Goal: Task Accomplishment & Management: Use online tool/utility

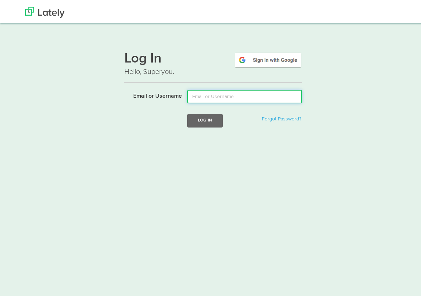
click at [245, 99] on input "Email or Username" at bounding box center [244, 95] width 115 height 14
type input "[EMAIL_ADDRESS][DOMAIN_NAME]"
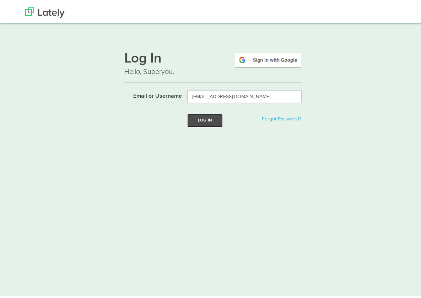
click at [199, 120] on button "Log In" at bounding box center [205, 118] width 36 height 13
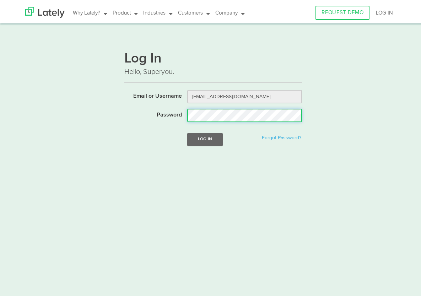
click at [187, 131] on button "Log In" at bounding box center [205, 137] width 36 height 13
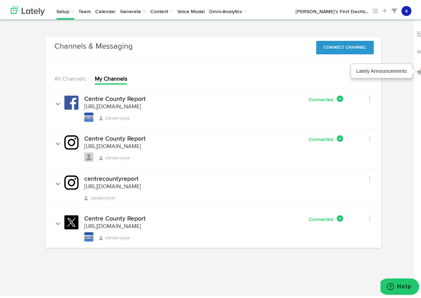
click at [417, 70] on img at bounding box center [420, 70] width 7 height 7
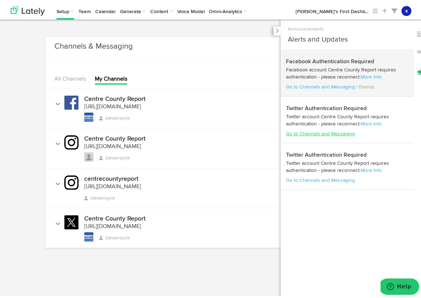
click at [326, 134] on link "Go to Channels and Messaging" at bounding box center [320, 132] width 69 height 5
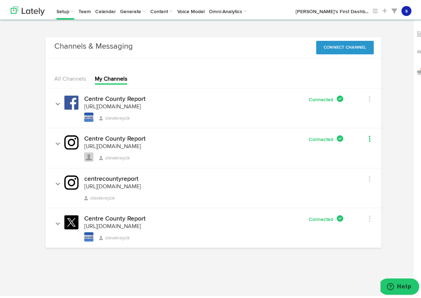
click at [369, 138] on icon at bounding box center [370, 137] width 2 height 7
click at [256, 139] on div "Connected" at bounding box center [286, 138] width 113 height 8
click at [371, 177] on div "Edit Channel Info Set Channel Alias Remove" at bounding box center [362, 176] width 27 height 13
click at [369, 176] on icon at bounding box center [370, 177] width 2 height 7
click at [243, 153] on div "Centre County Report [URL][DOMAIN_NAME] stevekraycik Connected" at bounding box center [200, 147] width 298 height 27
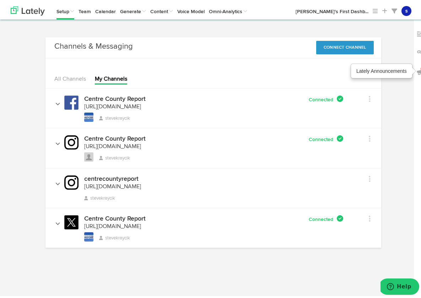
click at [417, 70] on img at bounding box center [420, 70] width 7 height 7
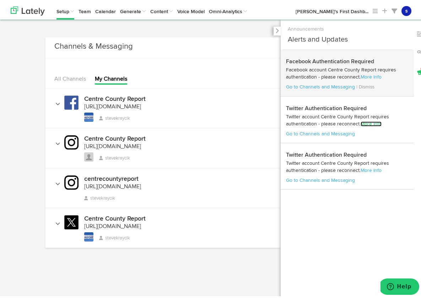
click at [367, 123] on link "More Info" at bounding box center [371, 122] width 21 height 5
click at [329, 177] on link "Go to Channels and Messaging" at bounding box center [320, 178] width 69 height 5
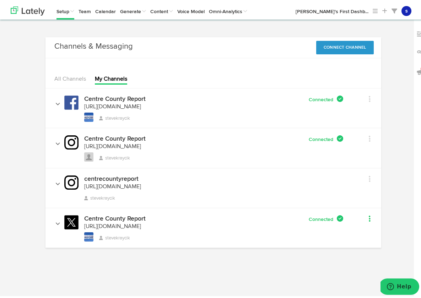
click at [364, 218] on link at bounding box center [362, 218] width 16 height 10
click at [251, 224] on div "Centre County Report https://twitter.com/CentreCountyRep stevekraycik Connected" at bounding box center [200, 227] width 298 height 27
click at [369, 139] on icon at bounding box center [370, 137] width 2 height 7
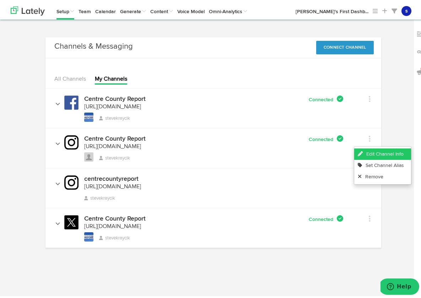
click at [382, 154] on link "Edit Channel Info" at bounding box center [383, 152] width 57 height 11
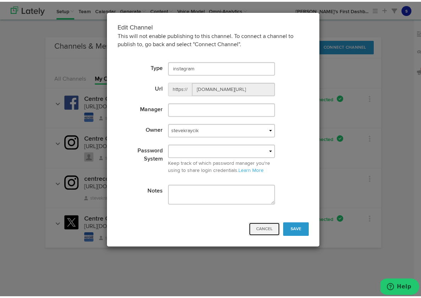
click at [270, 227] on button "Cancel" at bounding box center [264, 228] width 31 height 14
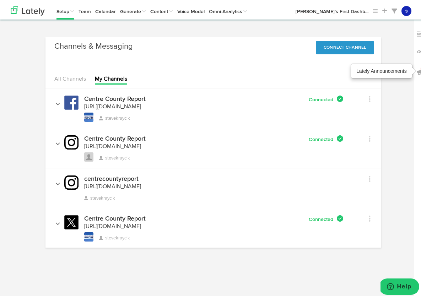
click at [417, 70] on img at bounding box center [420, 70] width 7 height 7
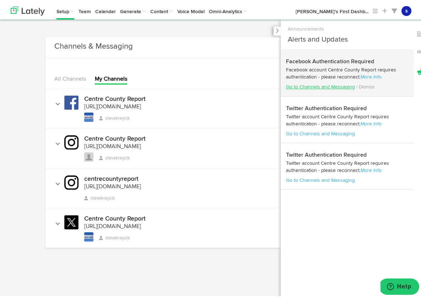
click at [315, 85] on link "Go to Channels and Messaging" at bounding box center [320, 85] width 69 height 5
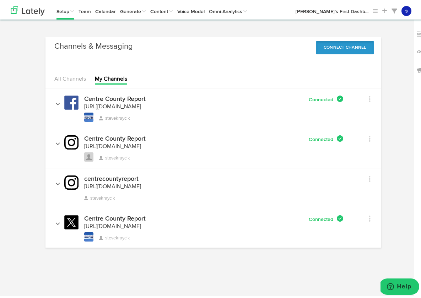
click at [345, 48] on button "Connect Channel" at bounding box center [346, 46] width 58 height 14
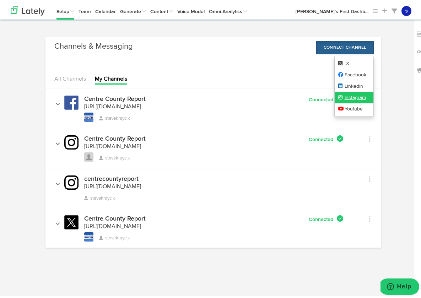
click at [357, 96] on link "Instagram" at bounding box center [354, 95] width 39 height 11
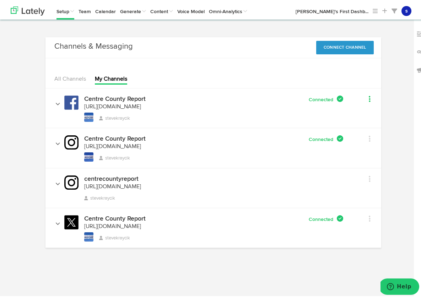
click at [369, 97] on icon at bounding box center [370, 97] width 2 height 7
click at [233, 101] on div "Centre County Report [URL][DOMAIN_NAME] [URL][DOMAIN_NAME] stevekraycik" at bounding box center [150, 107] width 199 height 27
click at [369, 219] on icon at bounding box center [370, 217] width 2 height 7
click at [236, 220] on div "Connected" at bounding box center [286, 218] width 113 height 8
click at [369, 138] on icon at bounding box center [370, 137] width 2 height 7
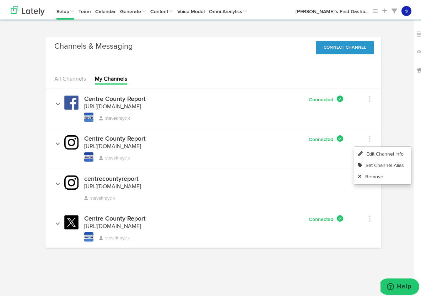
click at [220, 143] on div "Centre County Report [URL][DOMAIN_NAME] stevekraycik" at bounding box center [138, 147] width 174 height 27
click at [369, 99] on div "Edit Channel Info Set Channel Alias Remove" at bounding box center [362, 96] width 27 height 13
click at [366, 98] on link at bounding box center [362, 98] width 16 height 10
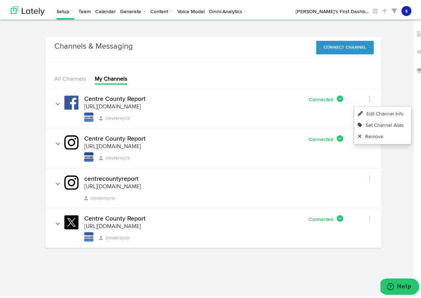
click at [233, 145] on div "Centre County Report [URL][DOMAIN_NAME] stevekraycik Connected" at bounding box center [200, 147] width 298 height 27
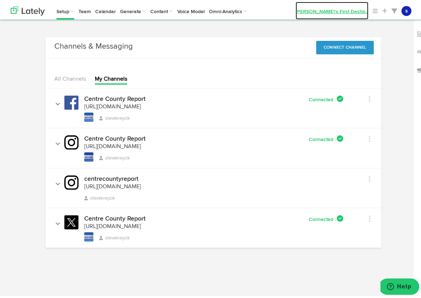
click at [357, 10] on link "[PERSON_NAME]'s First Dashb ..." at bounding box center [332, 9] width 73 height 18
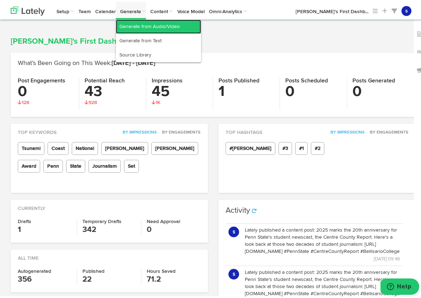
click at [146, 26] on link "Generate from Audio/Video" at bounding box center [158, 25] width 85 height 14
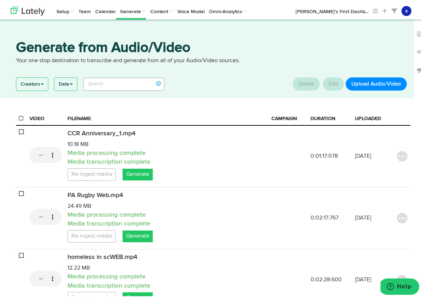
click at [370, 82] on button "Upload Audio/Video" at bounding box center [376, 82] width 61 height 13
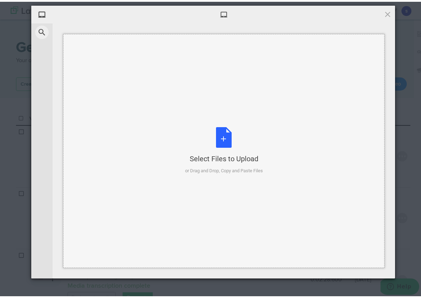
click at [225, 170] on div "or Drag and Drop, Copy and Paste Files" at bounding box center [224, 169] width 78 height 7
type input "C:\fakepath\CCR IN KAZAHKSTAN SHOW.mp4"
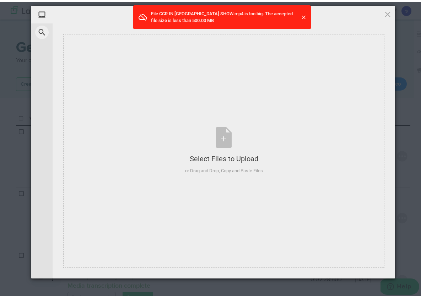
click at [302, 17] on span at bounding box center [304, 15] width 7 height 7
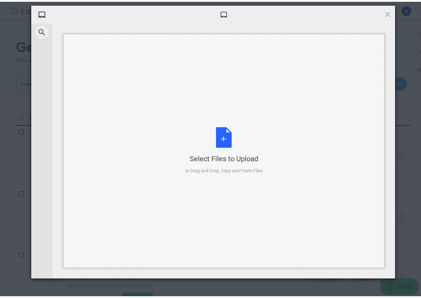
click at [235, 167] on div "or Drag and Drop, Copy and Paste Files" at bounding box center [224, 169] width 78 height 7
type input "C:\fakepath\KZ Global Importance FINAL.mp4"
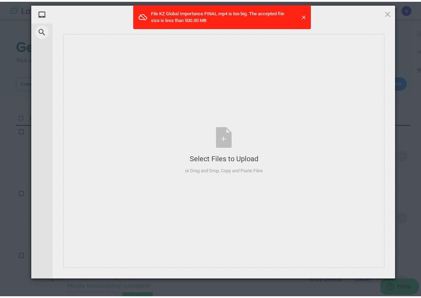
click at [301, 15] on span at bounding box center [304, 15] width 7 height 7
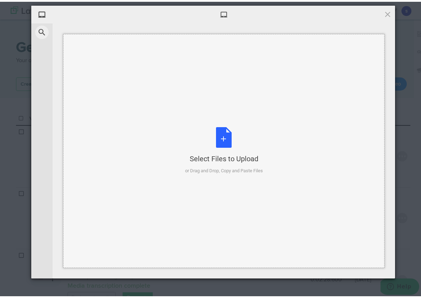
click at [241, 168] on div "or Drag and Drop, Copy and Paste Files" at bounding box center [224, 169] width 78 height 7
click at [228, 166] on div "or Drag and Drop, Copy and Paste Files" at bounding box center [224, 169] width 78 height 7
click at [233, 169] on div "or Drag and Drop, Copy and Paste Files" at bounding box center [224, 169] width 78 height 7
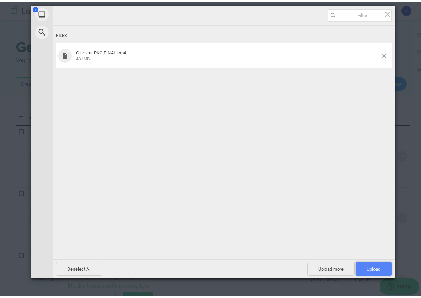
click at [374, 270] on span "Upload 1" at bounding box center [374, 267] width 14 height 5
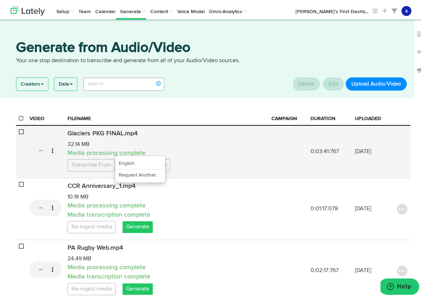
click at [99, 161] on link "Transcribe From" at bounding box center [92, 164] width 48 height 12
click at [136, 159] on link "English" at bounding box center [140, 161] width 50 height 11
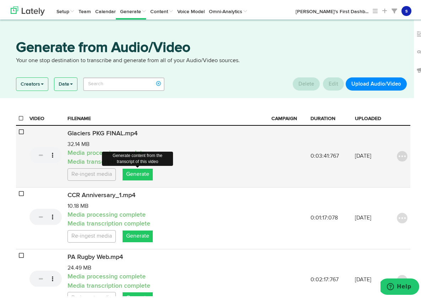
click at [135, 175] on link "Generate" at bounding box center [138, 173] width 30 height 12
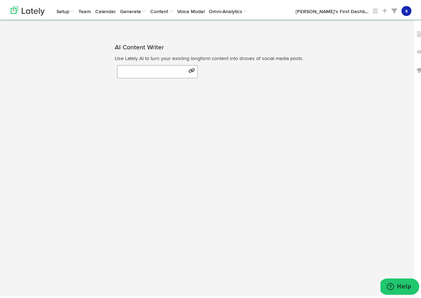
select select "natural"
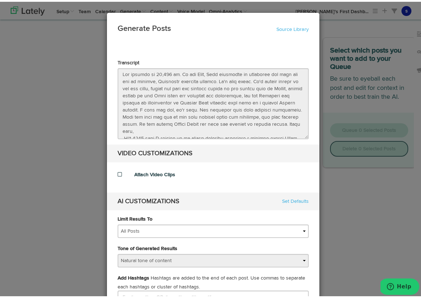
click at [118, 173] on span at bounding box center [120, 172] width 4 height 5
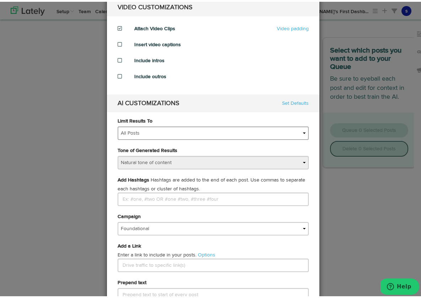
scroll to position [149, 0]
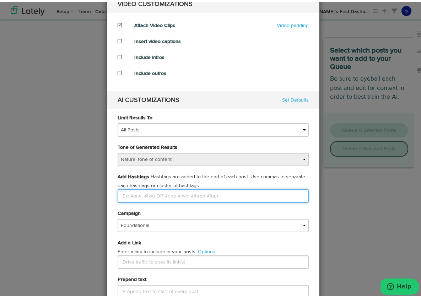
click at [148, 198] on input "Limit Results To" at bounding box center [213, 195] width 191 height 14
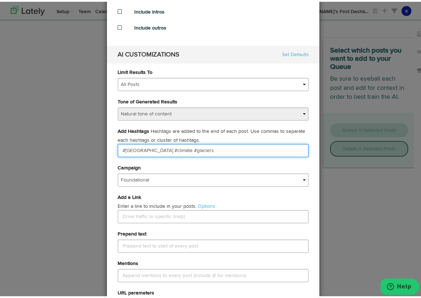
scroll to position [192, 0]
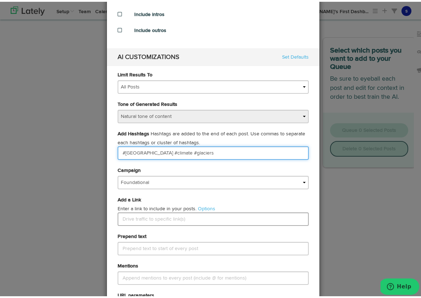
type input "#[GEOGRAPHIC_DATA] #climate #glaciers"
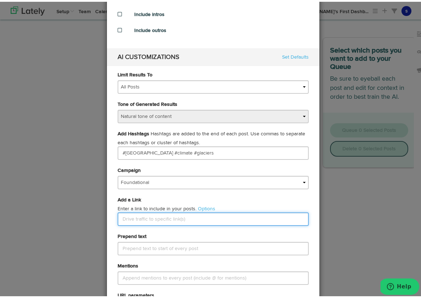
click at [171, 219] on input "text" at bounding box center [213, 218] width 191 height 14
click at [146, 220] on input "text" at bounding box center [213, 218] width 191 height 14
paste input "[URL][DOMAIN_NAME][PERSON_NAME]"
type input "[URL][DOMAIN_NAME][PERSON_NAME]"
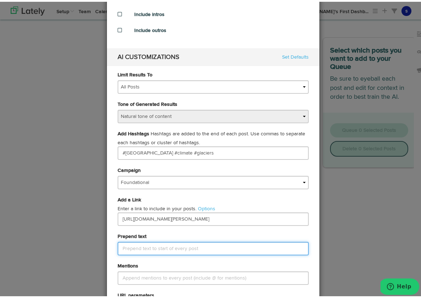
scroll to position [0, 0]
click at [160, 249] on input "Prepend text" at bounding box center [213, 247] width 191 height 14
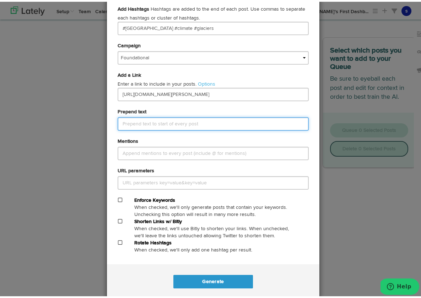
scroll to position [328, 0]
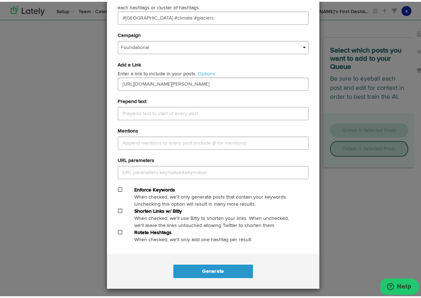
click at [118, 209] on span at bounding box center [120, 209] width 4 height 5
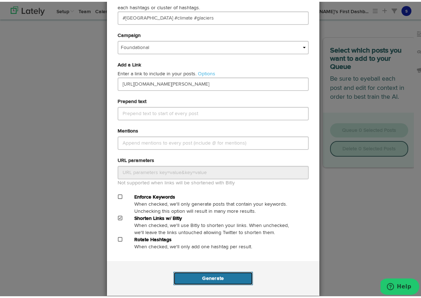
click at [229, 277] on button "Generate" at bounding box center [213, 277] width 79 height 14
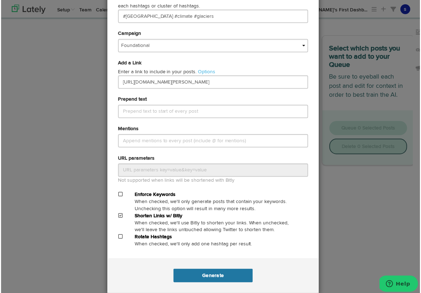
scroll to position [0, 0]
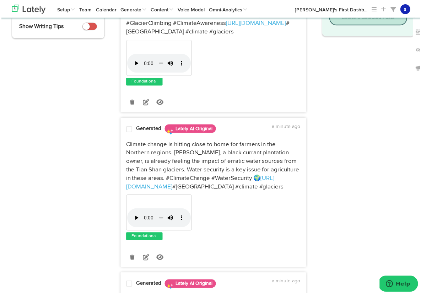
scroll to position [142, 0]
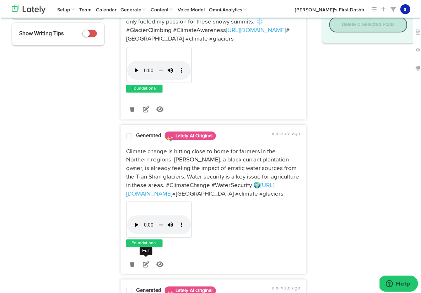
click at [143, 262] on icon at bounding box center [146, 265] width 6 height 6
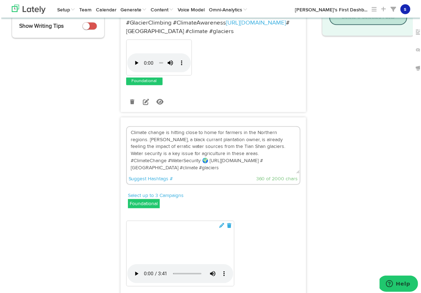
scroll to position [248, 0]
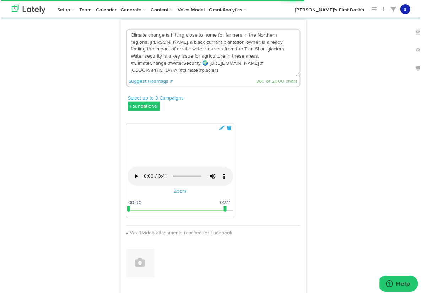
drag, startPoint x: 211, startPoint y: 241, endPoint x: 124, endPoint y: 245, distance: 87.6
click at [127, 213] on div "00:00 03:41 00:00 02:11 01:50 - 02:11" at bounding box center [180, 211] width 107 height 1
drag, startPoint x: 223, startPoint y: 241, endPoint x: 292, endPoint y: 245, distance: 68.7
click at [235, 219] on div "Your browser does not support HTML5 video. Zoom 00:00 03:41 00:00 03:41 01:50 -…" at bounding box center [180, 171] width 109 height 95
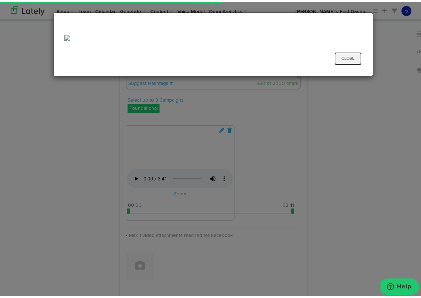
click at [345, 59] on button "Close" at bounding box center [348, 57] width 28 height 14
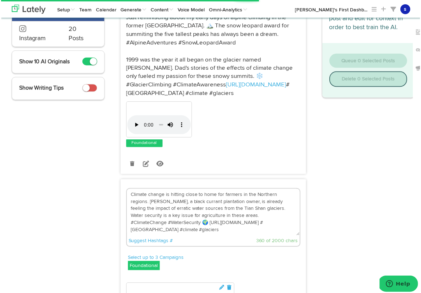
scroll to position [91, 0]
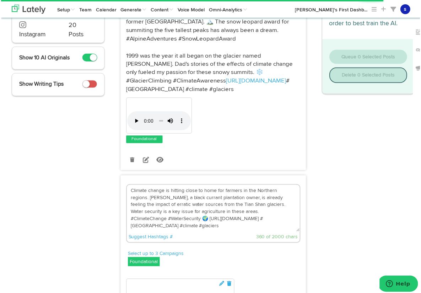
drag, startPoint x: 169, startPoint y: 212, endPoint x: 123, endPoint y: 184, distance: 53.6
click at [126, 185] on div "Climate change is hitting close to home for farmers in the Northern regions. [P…" at bounding box center [213, 214] width 175 height 59
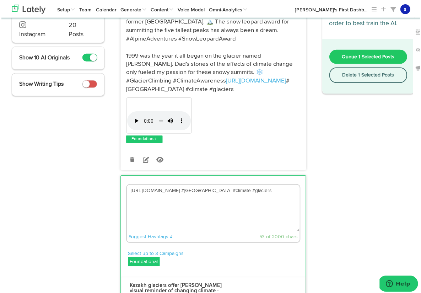
paste textarea "Climate change is an important topic around the world. In central [GEOGRAPHIC_D…"
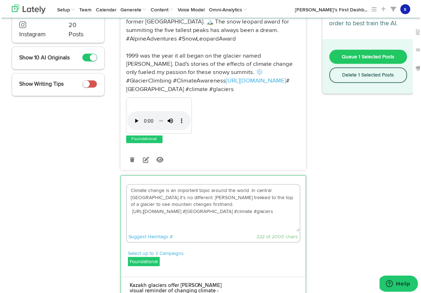
click at [149, 190] on textarea "Climate change is an important topic around the world. In central [GEOGRAPHIC_D…" at bounding box center [214, 209] width 174 height 47
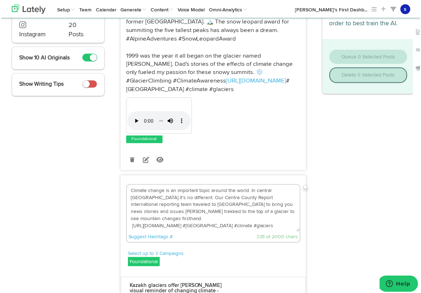
drag, startPoint x: 269, startPoint y: 191, endPoint x: 278, endPoint y: 186, distance: 10.3
click at [269, 191] on textarea "Climate change is an important topic around the world. In central [GEOGRAPHIC_D…" at bounding box center [214, 209] width 174 height 47
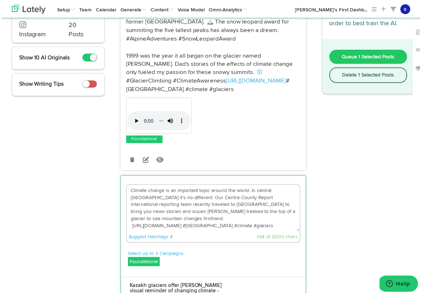
click at [216, 198] on textarea "Climate change is an important topic around the world. In central [GEOGRAPHIC_D…" at bounding box center [214, 209] width 174 height 47
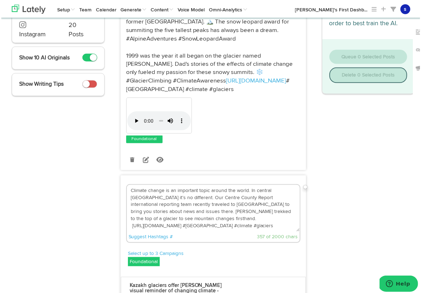
click at [128, 204] on textarea "Climate change is an important topic around the world. In central [GEOGRAPHIC_D…" at bounding box center [214, 209] width 174 height 47
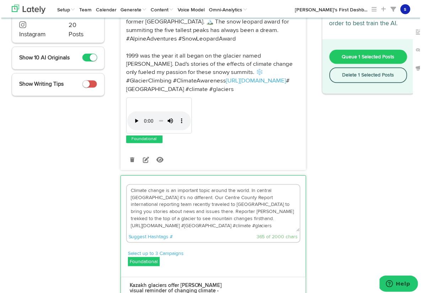
click at [159, 212] on textarea "Climate change is an important topic around the world. In central [GEOGRAPHIC_D…" at bounding box center [214, 209] width 174 height 47
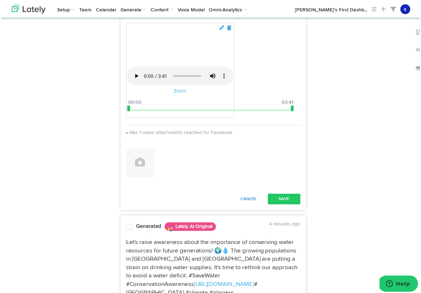
scroll to position [410, 0]
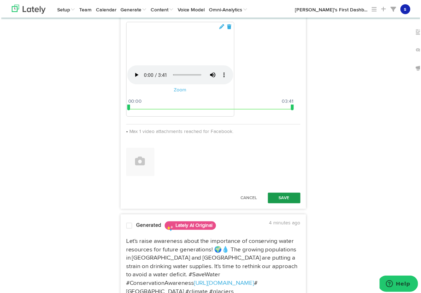
type textarea "Climate change is an important topic around the world. In central [GEOGRAPHIC_D…"
click at [277, 204] on button "Save" at bounding box center [285, 199] width 33 height 11
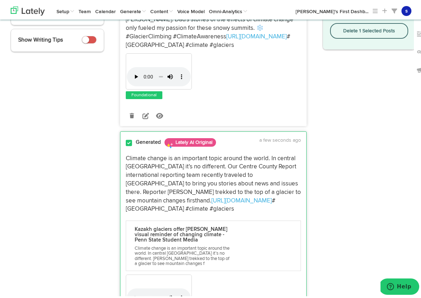
scroll to position [0, 0]
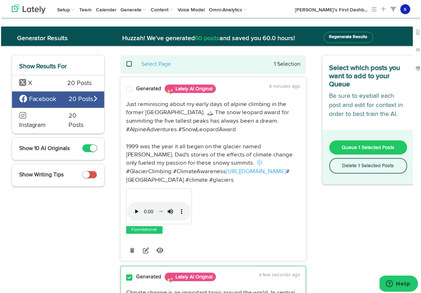
click at [375, 149] on span "Queue 1 Selected Posts" at bounding box center [369, 148] width 53 height 5
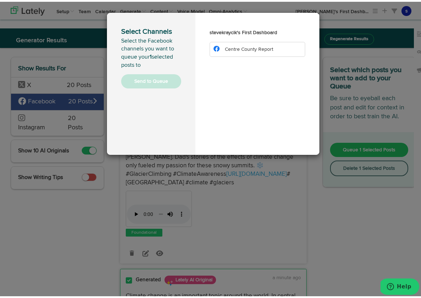
click at [285, 51] on li "Centre County Report" at bounding box center [258, 47] width 96 height 15
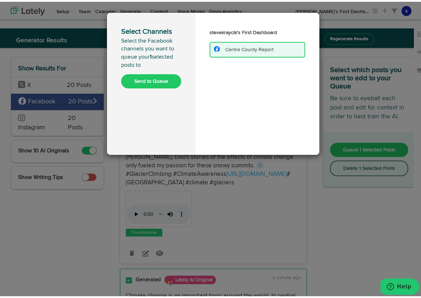
click at [157, 80] on button "Send to Queue" at bounding box center [151, 80] width 60 height 14
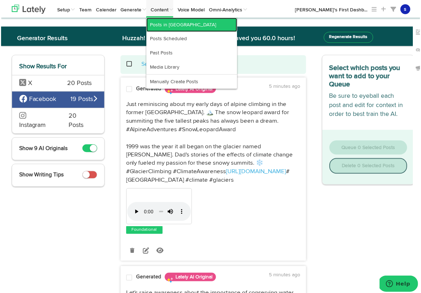
click at [166, 24] on link "Posts in [GEOGRAPHIC_DATA]" at bounding box center [191, 25] width 91 height 14
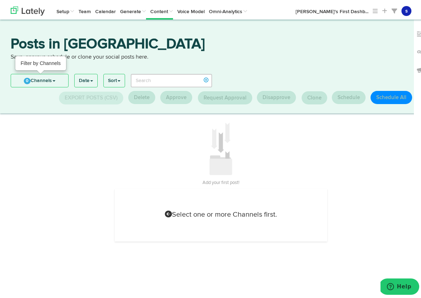
click at [55, 78] on link "0 Channels" at bounding box center [39, 79] width 57 height 13
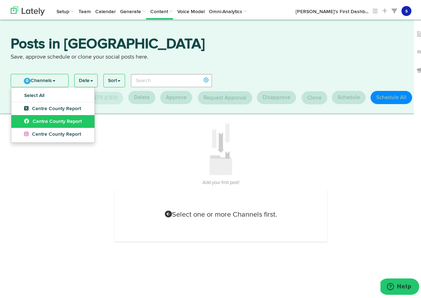
click at [60, 122] on span "Centre County Report" at bounding box center [53, 119] width 58 height 5
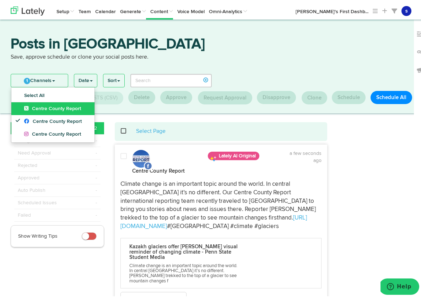
click at [59, 107] on span "Centre County Report" at bounding box center [52, 107] width 57 height 5
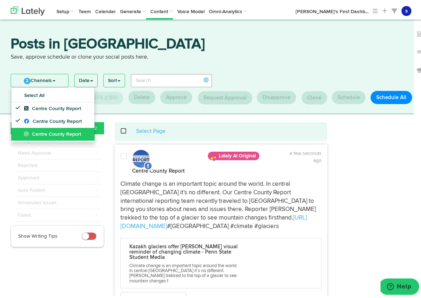
click at [60, 134] on span "Centre County Report" at bounding box center [52, 132] width 57 height 5
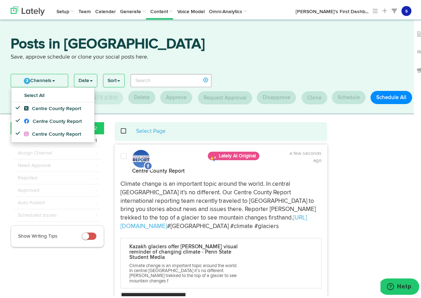
click at [121, 157] on span at bounding box center [124, 154] width 6 height 7
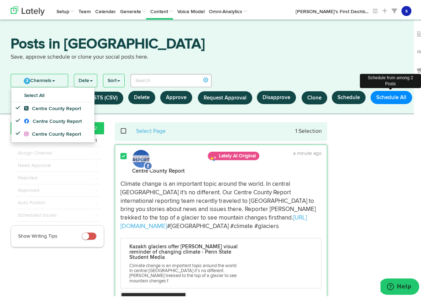
click at [392, 96] on button "Schedule All" at bounding box center [392, 95] width 42 height 13
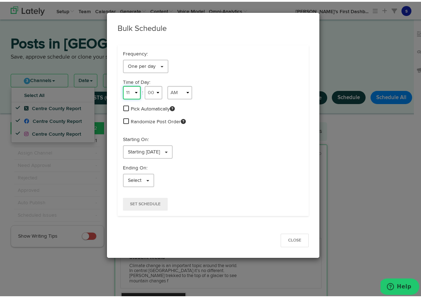
click at [133, 90] on select "1 2 3 4 5 6 7 8 9 10 11 12" at bounding box center [132, 91] width 18 height 14
select select "8"
click at [123, 84] on select "1 2 3 4 5 6 7 8 9 10 11 12" at bounding box center [132, 91] width 18 height 14
click at [156, 91] on select "00 01 02 03 04 05 06 07 08 09 10 11 12 13 14 15 16 17 18 19 20 21 22 23 24 25 2…" at bounding box center [154, 91] width 18 height 14
select select "25"
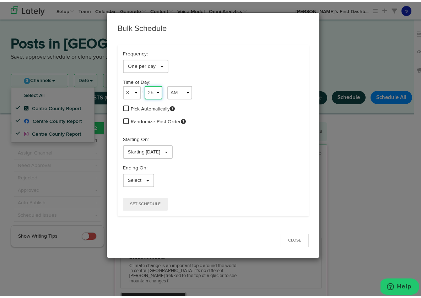
click at [145, 84] on select "00 01 02 03 04 05 06 07 08 09 10 11 12 13 14 15 16 17 18 19 20 21 22 23 24 25 2…" at bounding box center [154, 91] width 18 height 14
click at [147, 179] on span at bounding box center [148, 179] width 3 height 1
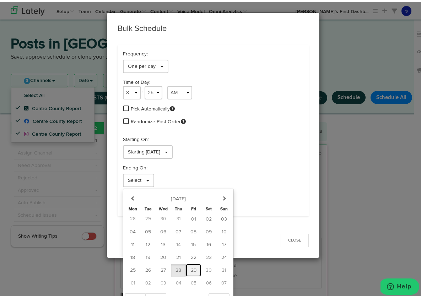
click at [190, 266] on button "29" at bounding box center [193, 268] width 15 height 13
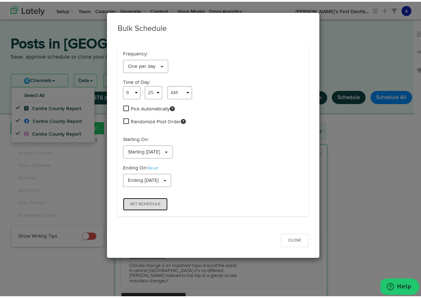
click at [151, 203] on span "Set Schedule" at bounding box center [145, 203] width 31 height 4
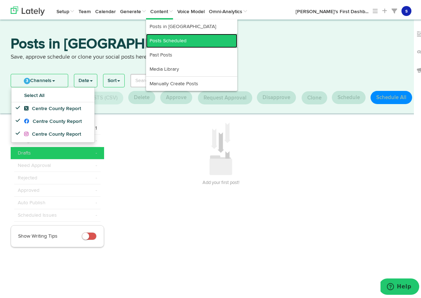
click at [172, 37] on link "Posts Scheduled" at bounding box center [191, 39] width 91 height 14
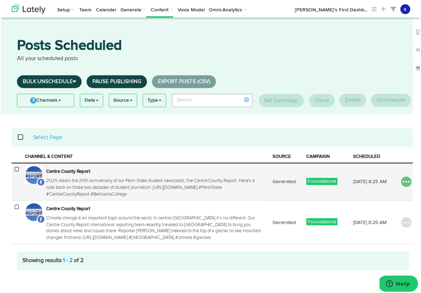
click at [403, 182] on img at bounding box center [408, 182] width 11 height 11
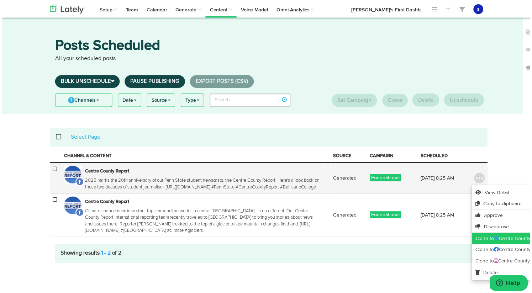
scroll to position [6, 0]
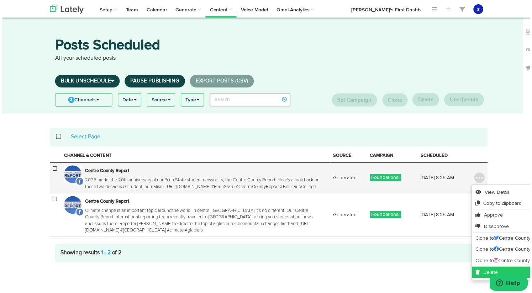
click at [421, 271] on link "Delete" at bounding box center [514, 274] width 83 height 11
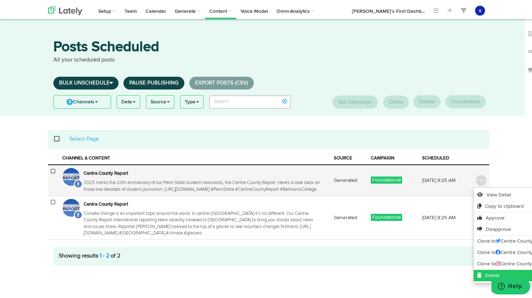
scroll to position [0, 0]
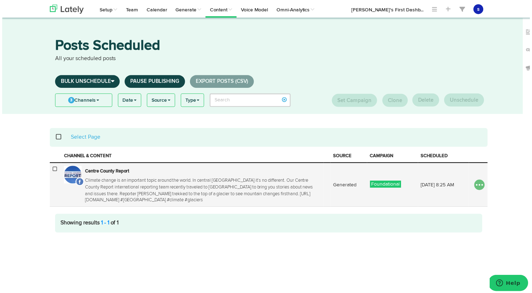
click at [421, 186] on img at bounding box center [480, 186] width 11 height 11
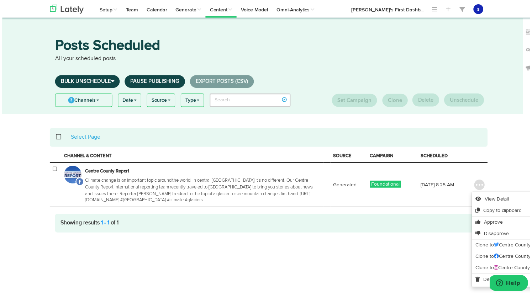
click at [421, 184] on div "Posts Scheduled All your scheduled posts Bulk Unschedule Next 24 hours Next 7 d…" at bounding box center [268, 129] width 537 height 222
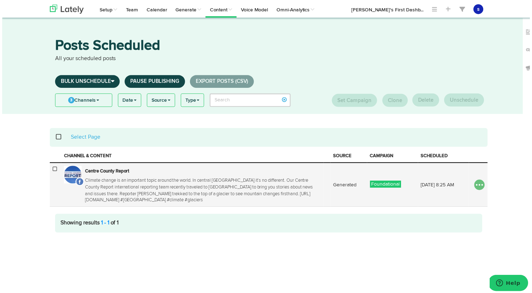
click at [421, 187] on img at bounding box center [480, 186] width 11 height 11
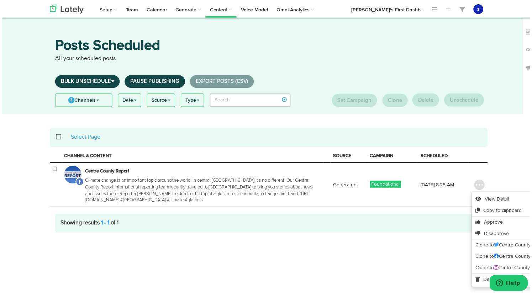
click at [339, 250] on body "Channels Create Generate Pipeline Team Basic Analytics (limited on mobile) Dash…" at bounding box center [268, 134] width 537 height 268
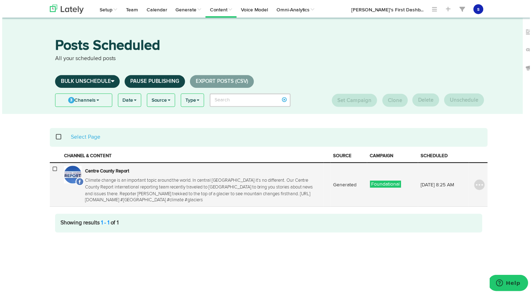
click at [51, 169] on icon at bounding box center [53, 170] width 4 height 5
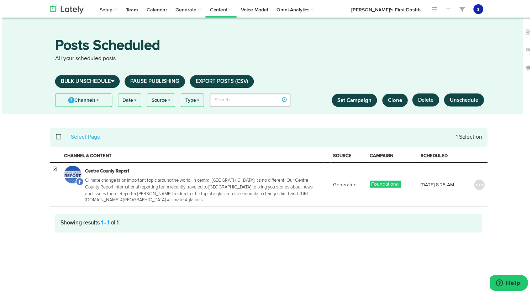
click at [359, 102] on span "Set Campaign" at bounding box center [355, 101] width 34 height 5
click at [421, 100] on button "Unschedule" at bounding box center [465, 100] width 40 height 13
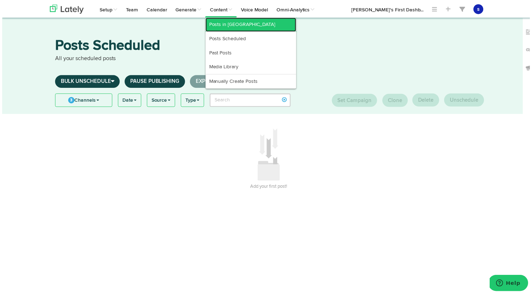
click at [225, 25] on link "Posts in [GEOGRAPHIC_DATA]" at bounding box center [250, 25] width 91 height 14
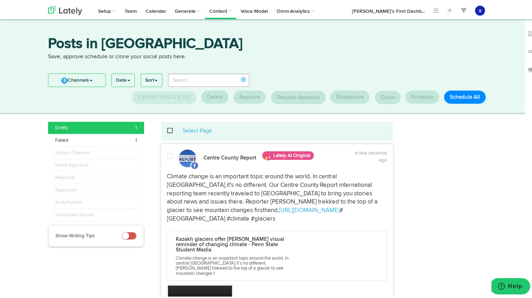
click at [169, 155] on span at bounding box center [170, 154] width 6 height 7
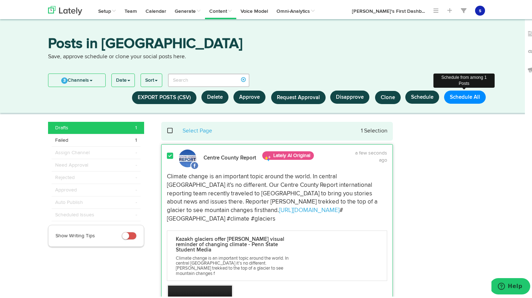
click at [421, 97] on button "Schedule All" at bounding box center [465, 95] width 42 height 13
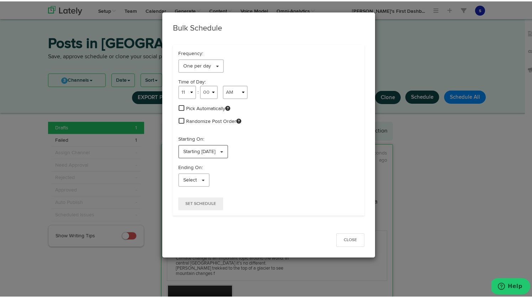
click at [228, 151] on link "Starting [DATE]" at bounding box center [203, 151] width 50 height 14
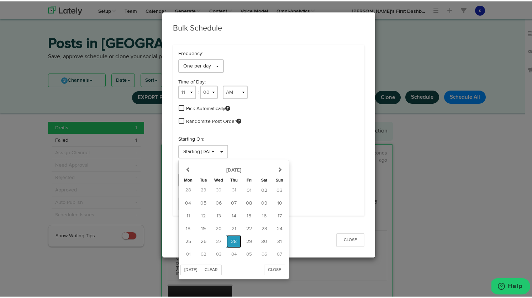
click at [231, 242] on span "28" at bounding box center [234, 240] width 6 height 5
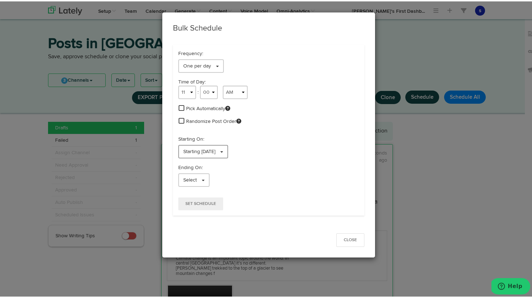
click at [223, 151] on span at bounding box center [221, 150] width 3 height 1
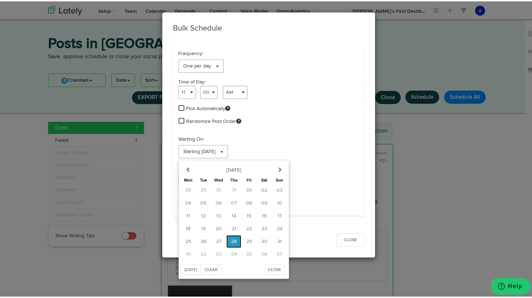
click at [231, 241] on span "28" at bounding box center [234, 240] width 6 height 5
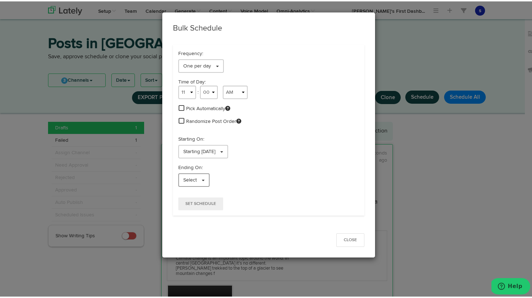
click at [202, 180] on link "Select" at bounding box center [193, 179] width 31 height 14
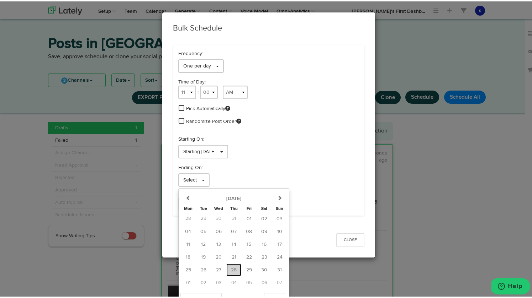
click at [231, 267] on span "28" at bounding box center [234, 268] width 6 height 5
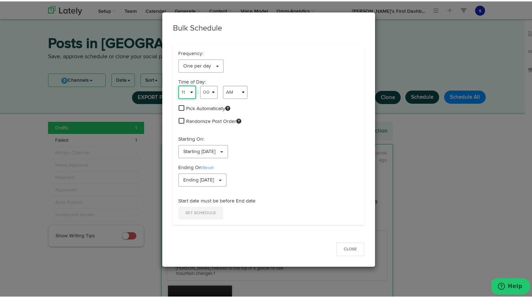
click at [189, 90] on select "1 2 3 4 5 6 7 8 9 10 11 12" at bounding box center [187, 91] width 18 height 14
select select "8"
click at [178, 84] on select "1 2 3 4 5 6 7 8 9 10 11 12" at bounding box center [187, 91] width 18 height 14
click at [212, 91] on select "00 01 02 03 04 05 06 07 08 09 10 11 12 13 14 15 16 17 18 19 20 21 22 23 24 25 2…" at bounding box center [209, 91] width 18 height 14
select select "35"
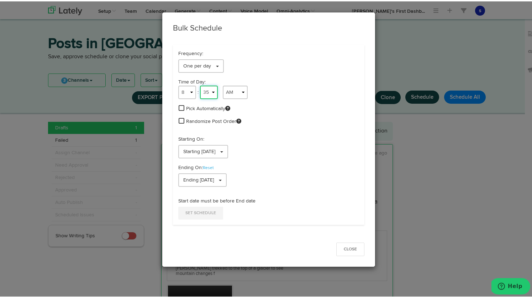
click at [200, 84] on select "00 01 02 03 04 05 06 07 08 09 10 11 12 13 14 15 16 17 18 19 20 21 22 23 24 25 2…" at bounding box center [209, 91] width 18 height 14
click at [204, 213] on span "Set Schedule" at bounding box center [200, 212] width 31 height 4
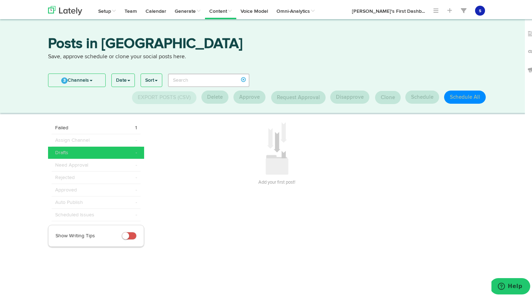
drag, startPoint x: 92, startPoint y: 150, endPoint x: 91, endPoint y: 156, distance: 6.2
click at [92, 150] on div "Drafts -" at bounding box center [96, 151] width 82 height 7
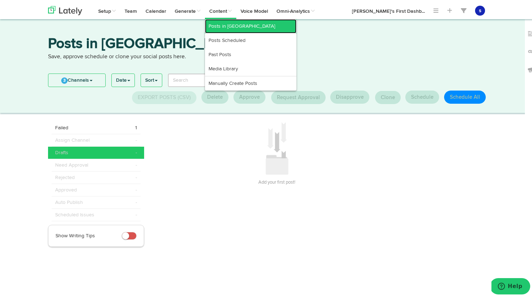
click at [228, 25] on link "Posts in [GEOGRAPHIC_DATA]" at bounding box center [250, 25] width 91 height 14
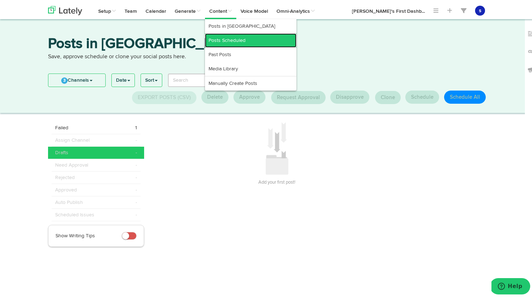
click at [230, 37] on link "Posts Scheduled" at bounding box center [250, 39] width 91 height 14
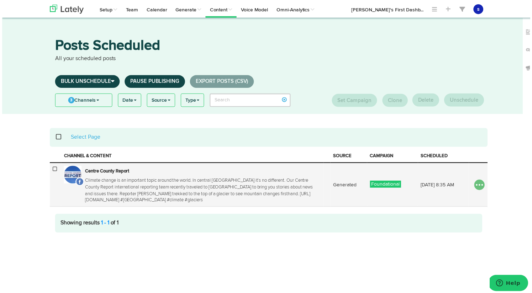
click at [421, 186] on img at bounding box center [480, 186] width 11 height 11
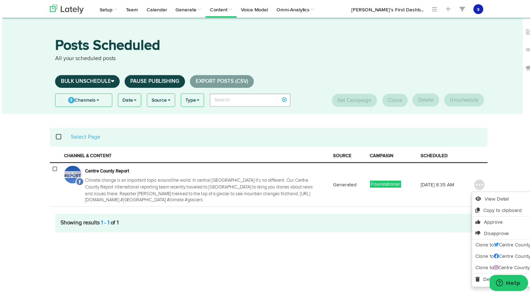
click at [212, 261] on body "Channels Create Generate Pipeline Team Basic Analytics (limited on mobile) Dash…" at bounding box center [268, 134] width 537 height 268
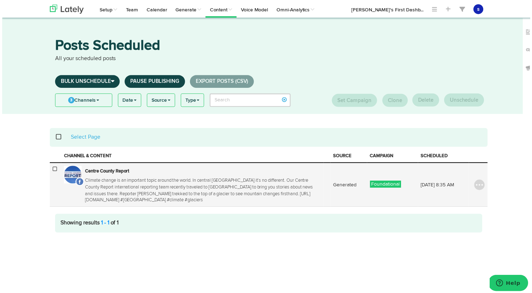
click at [51, 171] on icon at bounding box center [53, 170] width 4 height 5
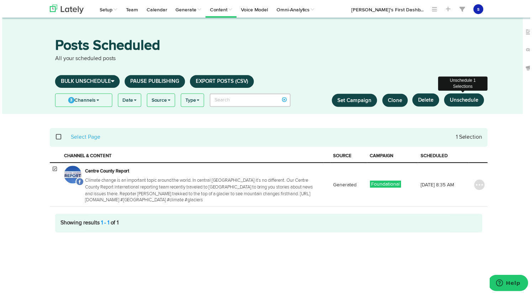
click at [421, 102] on button "Unschedule" at bounding box center [465, 100] width 40 height 13
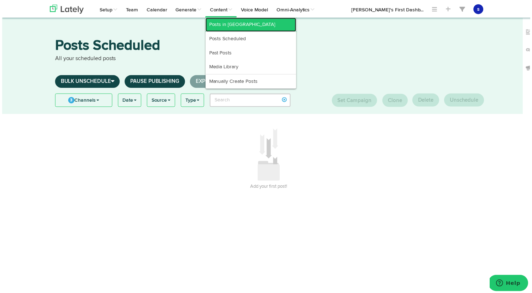
click at [228, 29] on link "Posts in [GEOGRAPHIC_DATA]" at bounding box center [250, 25] width 91 height 14
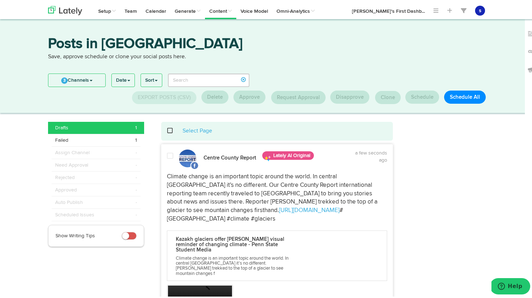
click at [167, 156] on span at bounding box center [170, 154] width 6 height 7
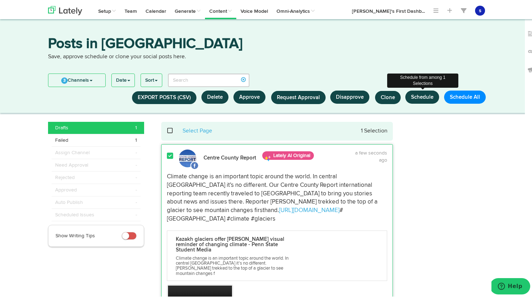
click at [421, 97] on button "Schedule" at bounding box center [422, 95] width 34 height 13
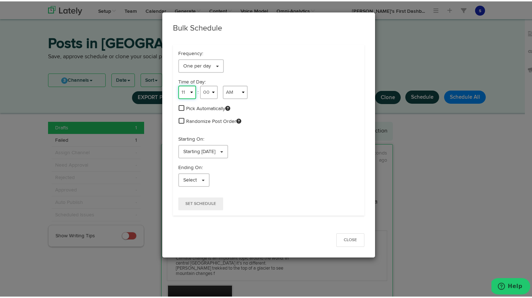
click at [187, 90] on select "1 2 3 4 5 6 7 8 9 10 11 12" at bounding box center [187, 91] width 18 height 14
select select "8"
click at [178, 84] on select "1 2 3 4 5 6 7 8 9 10 11 12" at bounding box center [187, 91] width 18 height 14
click at [212, 90] on select "00 01 02 03 04 05 06 07 08 09 10 11 12 13 14 15 16 17 18 19 20 21 22 23 24 25 2…" at bounding box center [209, 91] width 18 height 14
select select "35"
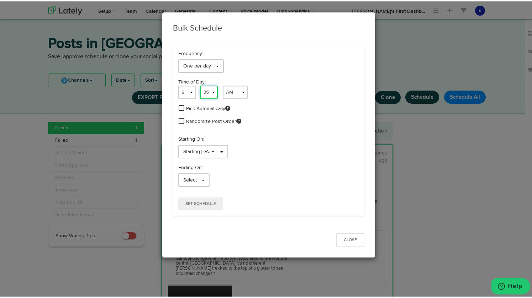
click at [200, 84] on select "00 01 02 03 04 05 06 07 08 09 10 11 12 13 14 15 16 17 18 19 20 21 22 23 24 25 2…" at bounding box center [209, 91] width 18 height 14
click at [203, 181] on link "Select" at bounding box center [193, 179] width 31 height 14
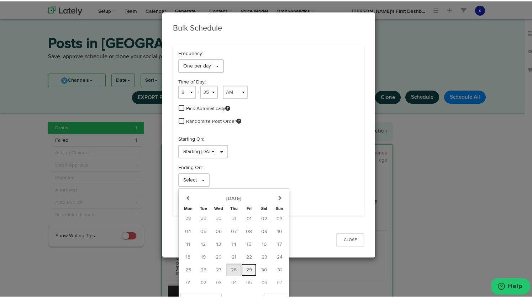
click at [246, 268] on span "29" at bounding box center [249, 268] width 6 height 5
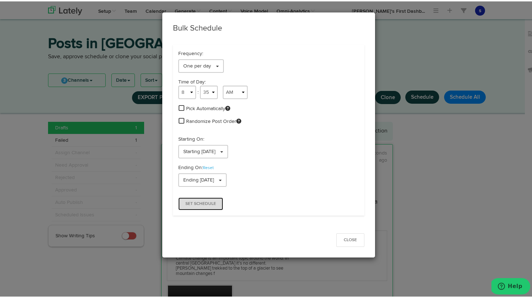
click at [193, 202] on span "Set Schedule" at bounding box center [200, 203] width 31 height 4
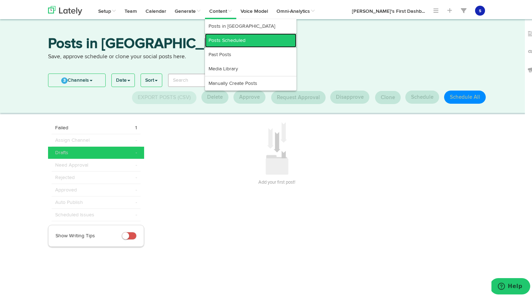
click at [237, 43] on link "Posts Scheduled" at bounding box center [250, 39] width 91 height 14
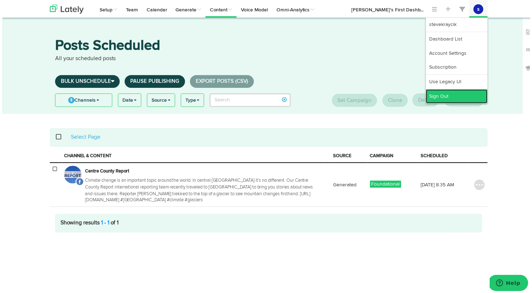
click at [421, 96] on link "Sign Out" at bounding box center [458, 97] width 62 height 14
